Goal: Find specific page/section: Find specific page/section

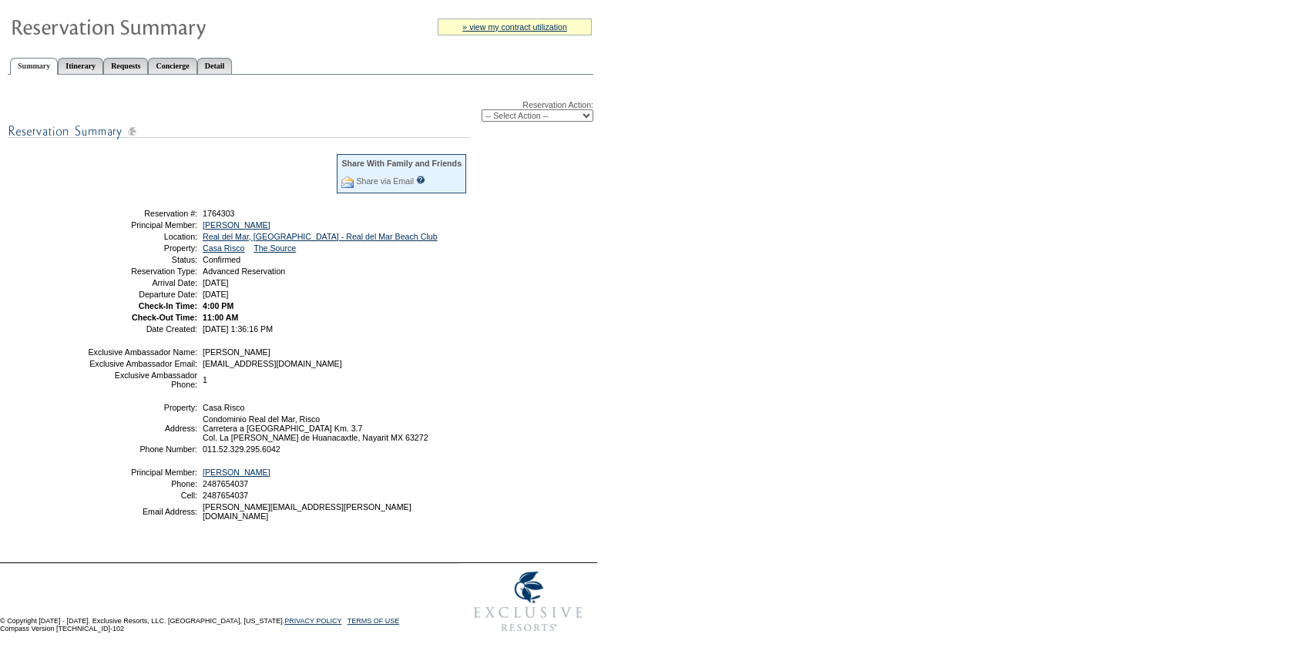
scroll to position [139, 0]
click at [216, 324] on span "[DATE] 1:36:16 PM" at bounding box center [238, 328] width 70 height 9
drag, startPoint x: 216, startPoint y: 324, endPoint x: 447, endPoint y: 333, distance: 231.3
click at [447, 333] on div "Reservation Action: -- Select Action -- Modify Reservation Dates Modify Reserva…" at bounding box center [301, 317] width 586 height 468
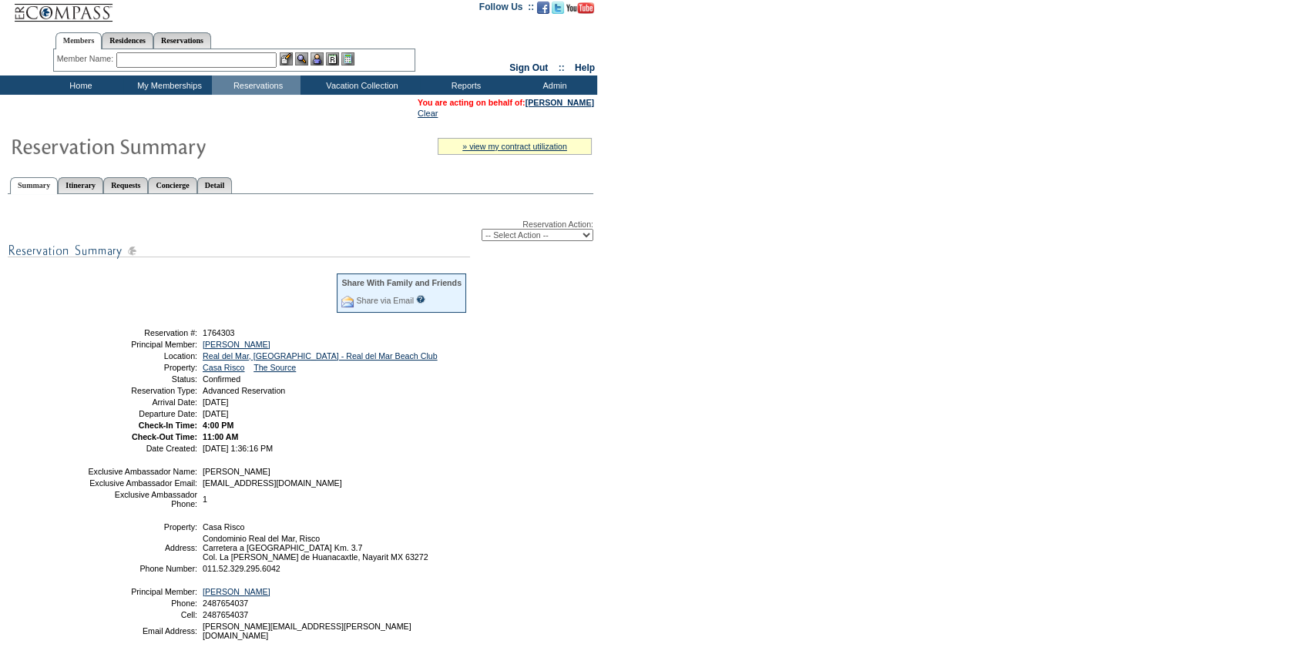
scroll to position [0, 0]
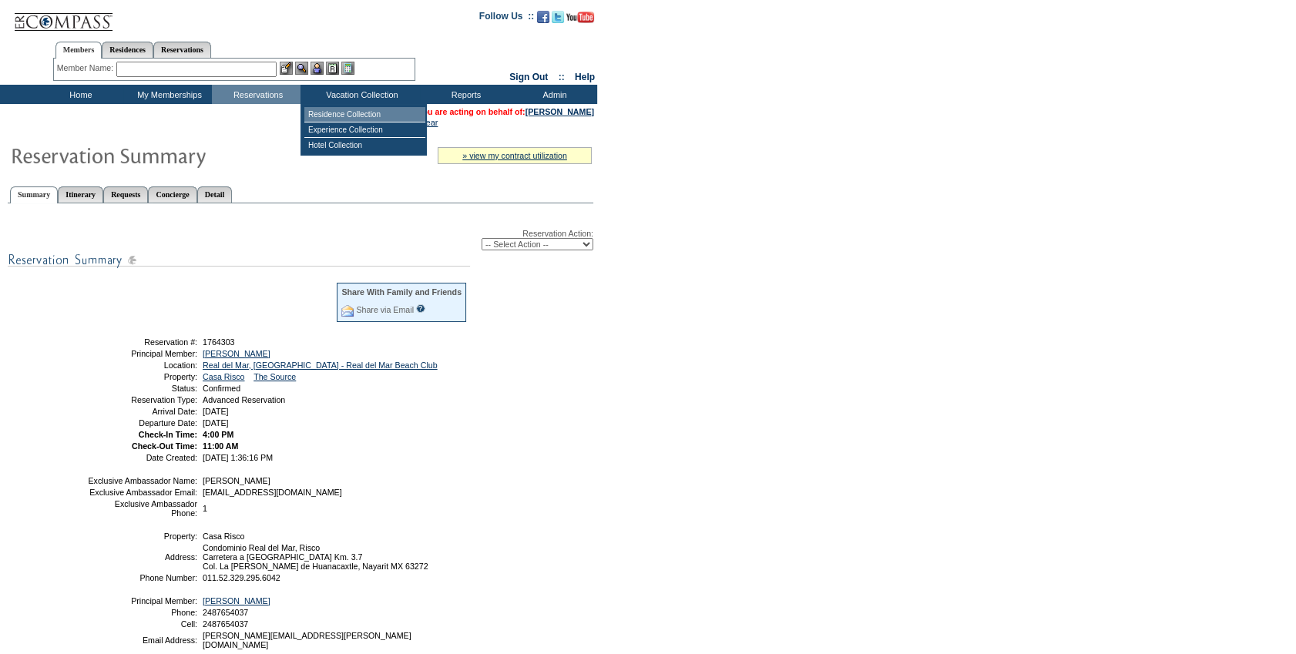
click at [357, 111] on td "Residence Collection" at bounding box center [364, 114] width 121 height 15
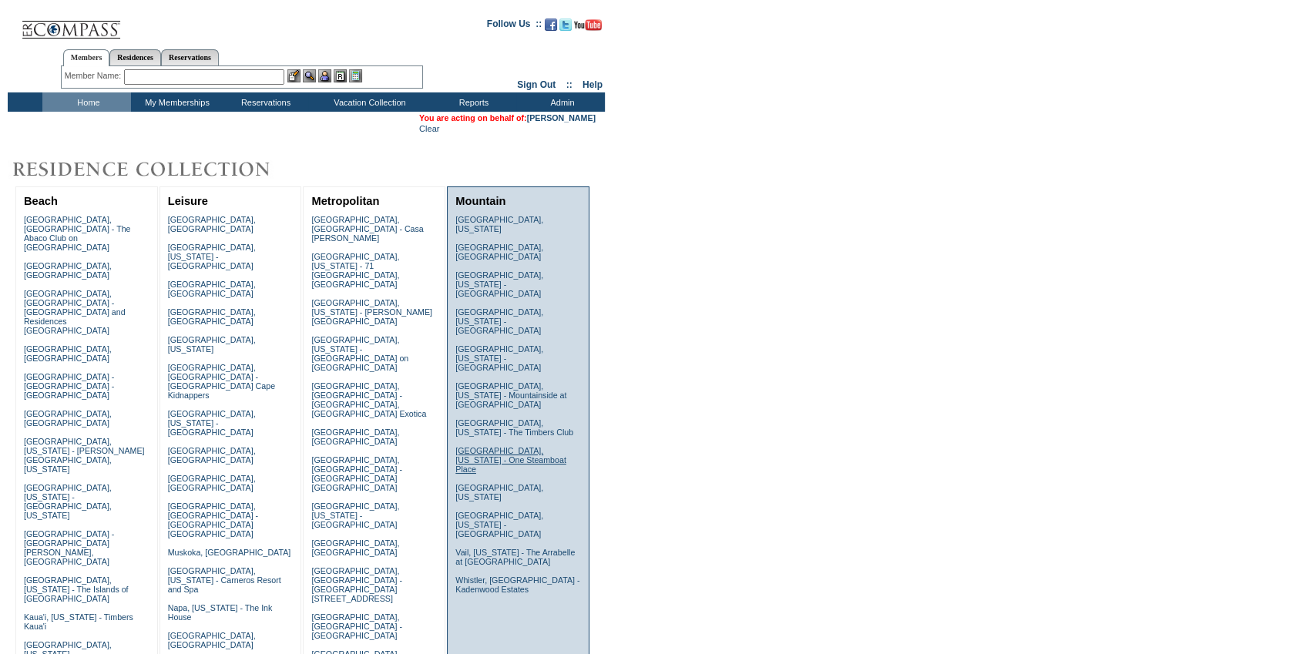
click at [524, 446] on link "Steamboat Springs, Colorado - One Steamboat Place" at bounding box center [510, 460] width 111 height 28
